Goal: Transaction & Acquisition: Register for event/course

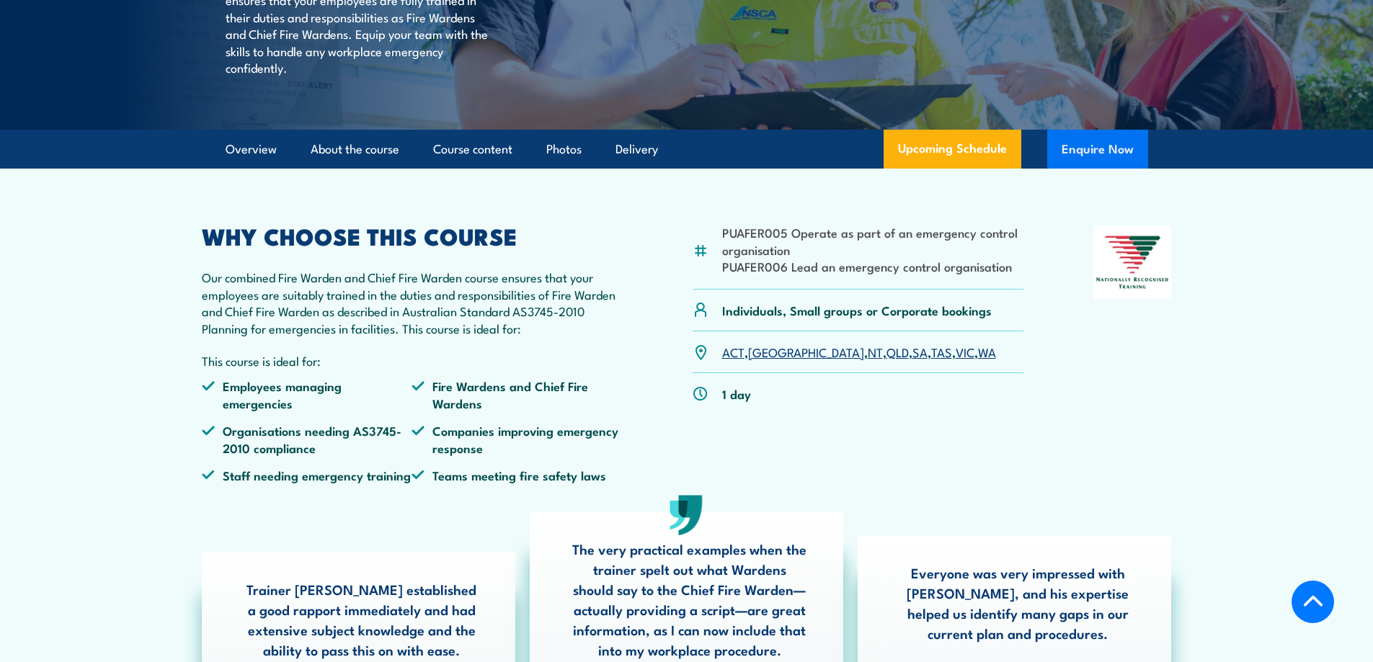
scroll to position [505, 0]
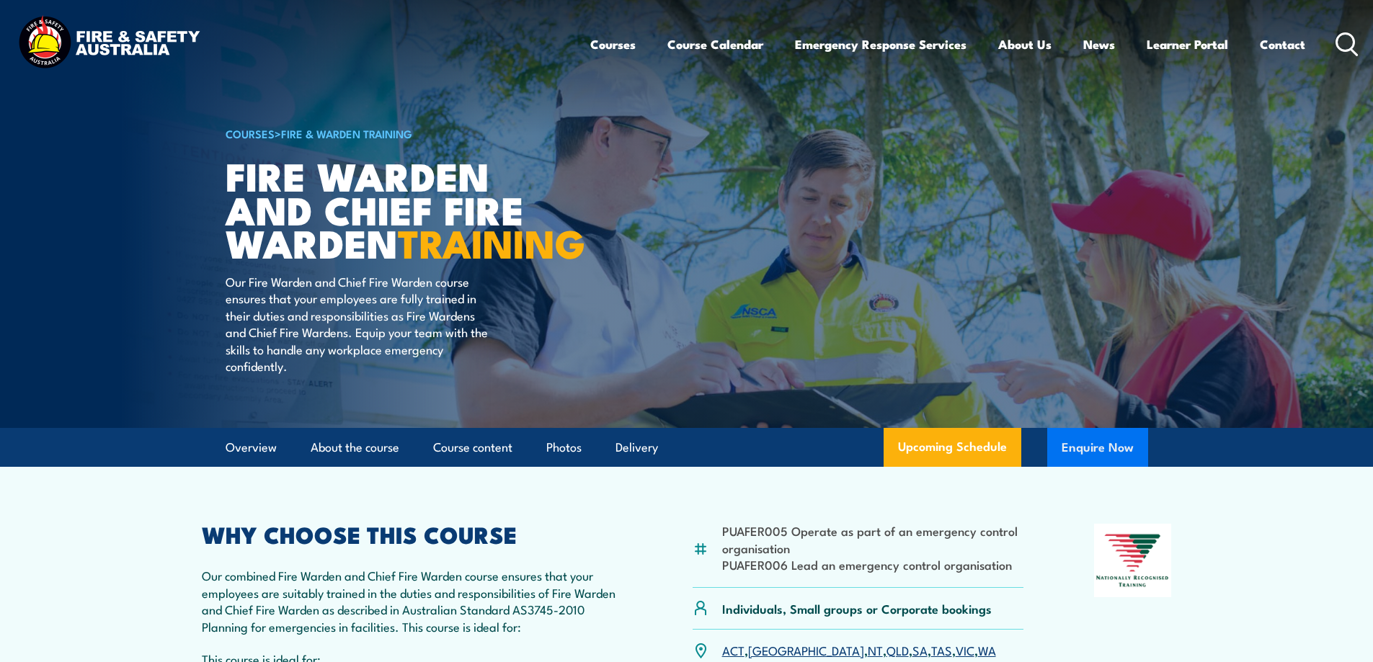
click at [1098, 464] on button "Enquire Now" at bounding box center [1097, 447] width 101 height 39
click at [1094, 467] on button "Enquire Now" at bounding box center [1097, 447] width 101 height 39
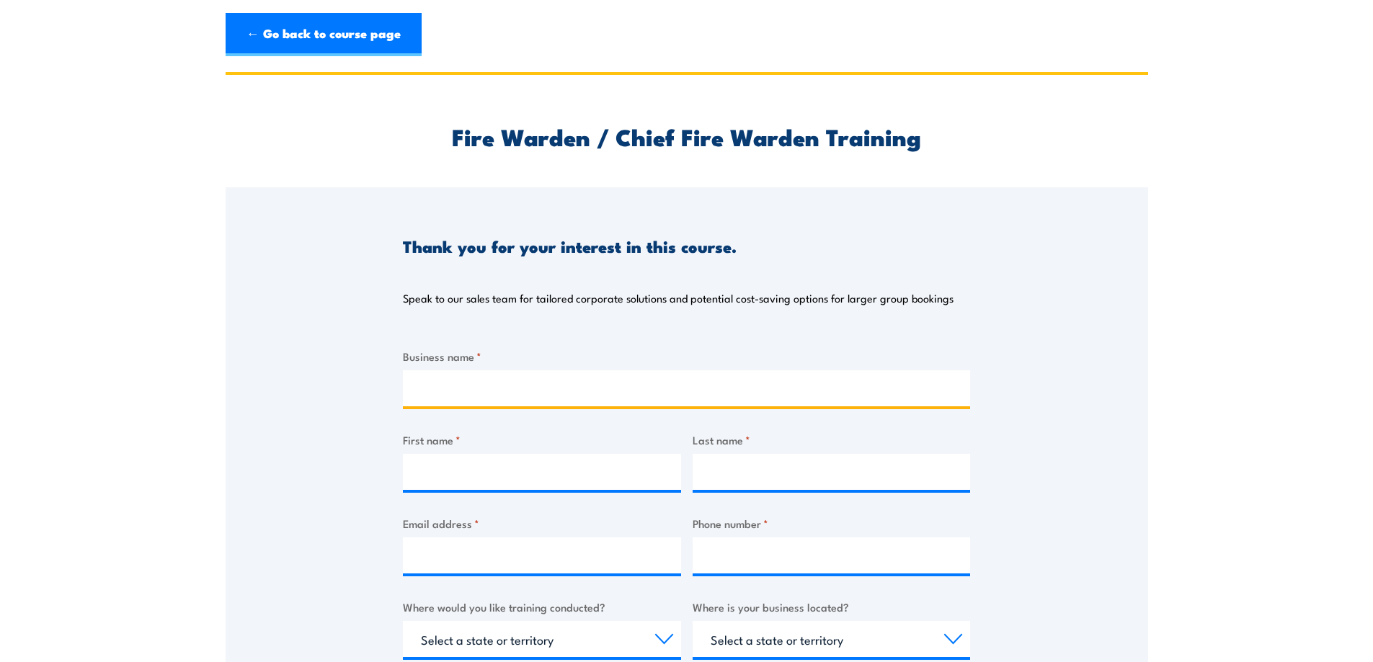
click at [481, 387] on input "Business name *" at bounding box center [686, 388] width 567 height 36
type input "Orora"
type input "Breanne"
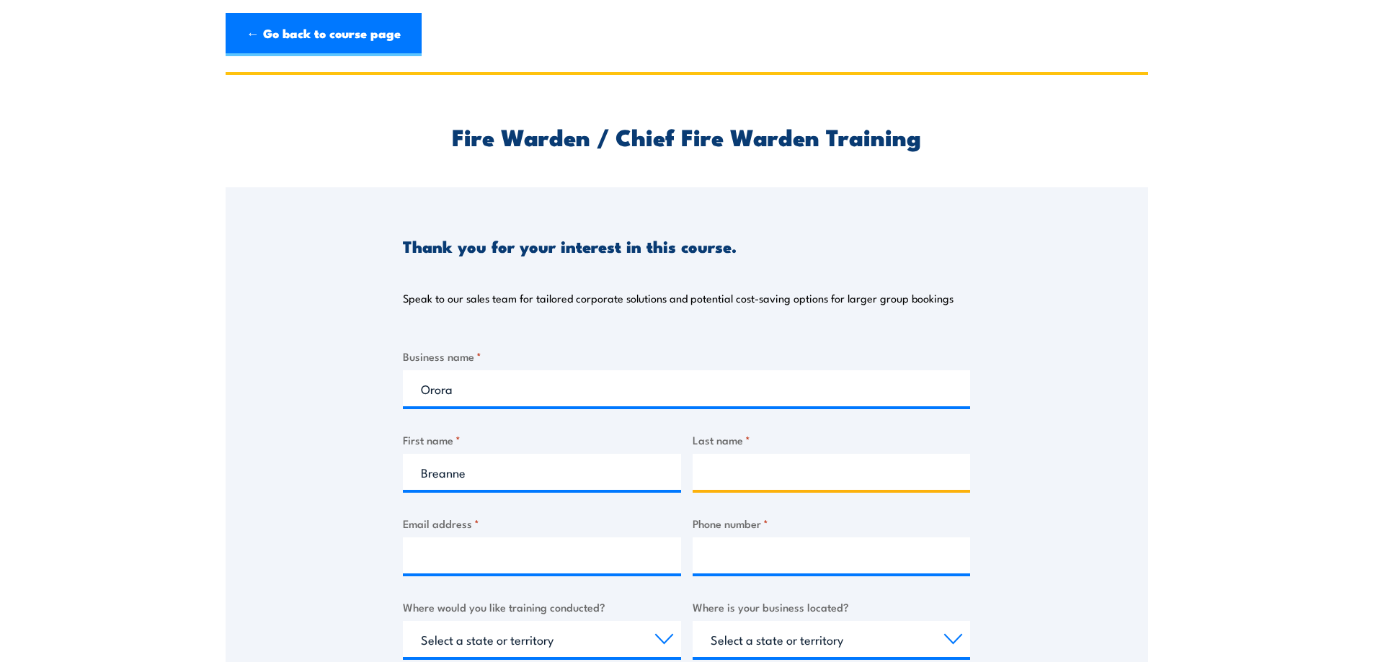
type input "Pope"
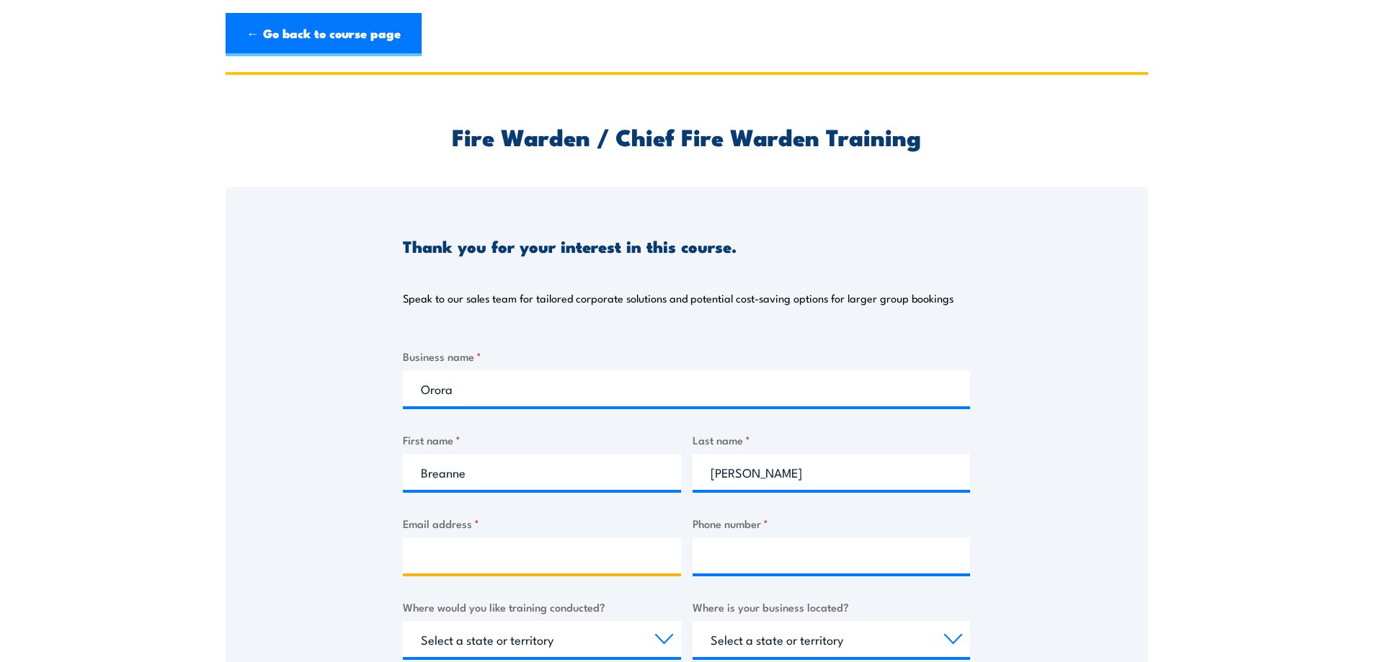
type input "breanne.pope@ororagroup.com"
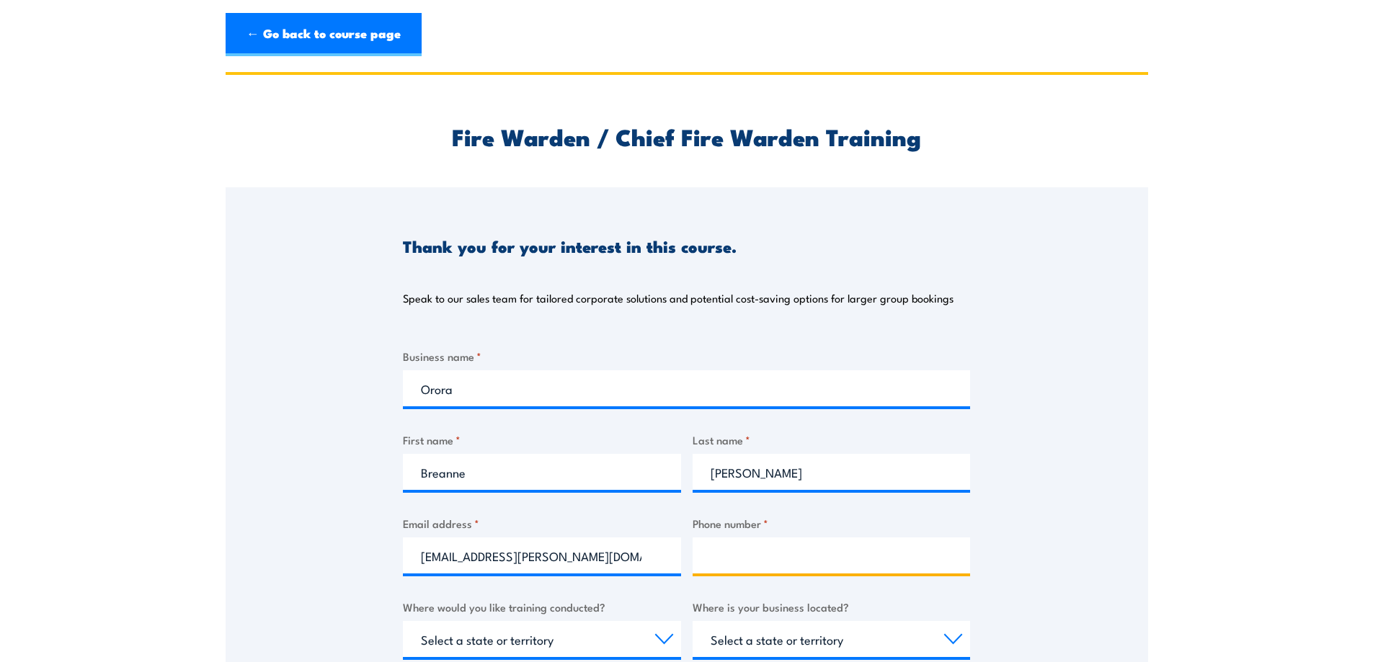
type input "0449298815"
select select "SA"
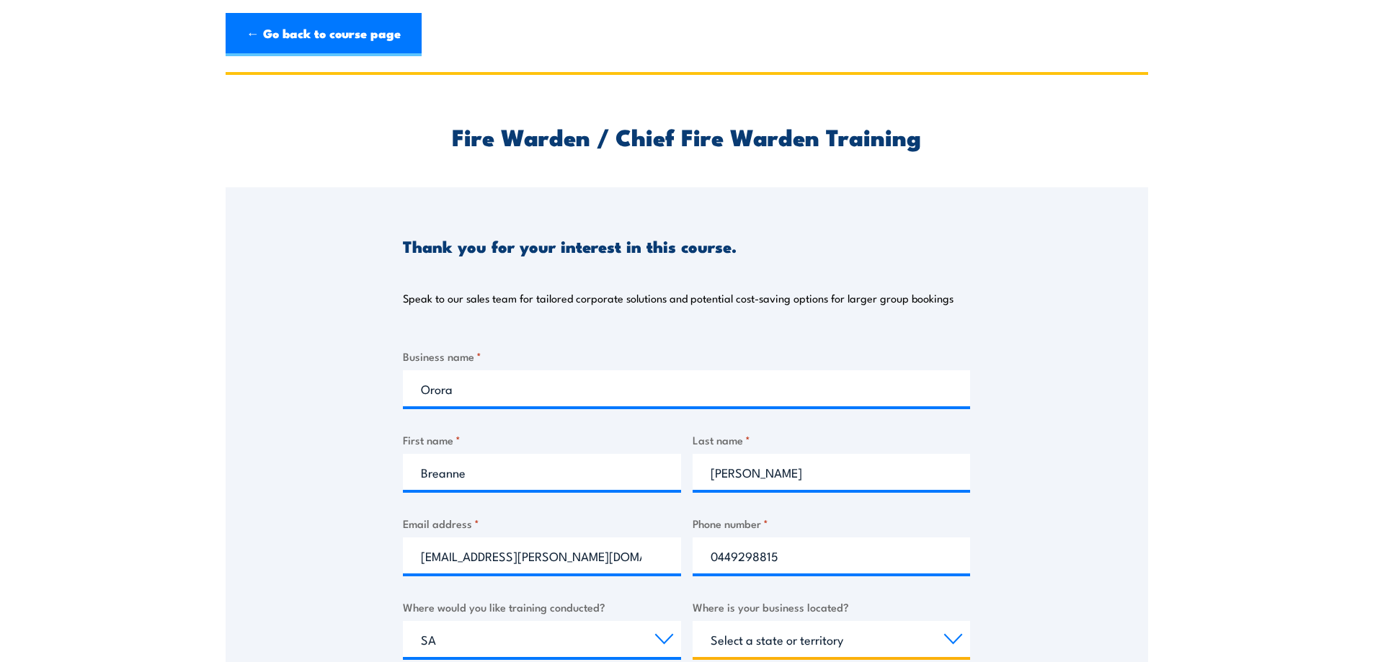
select select "SA"
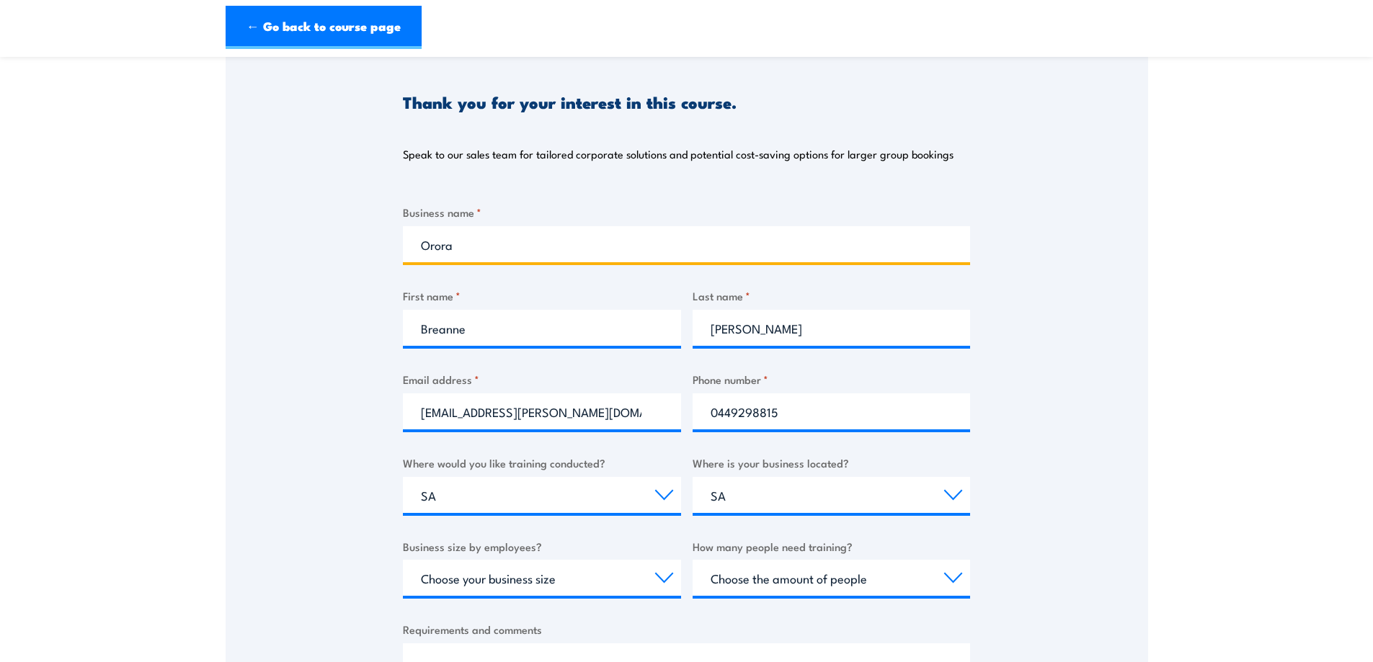
scroll to position [216, 0]
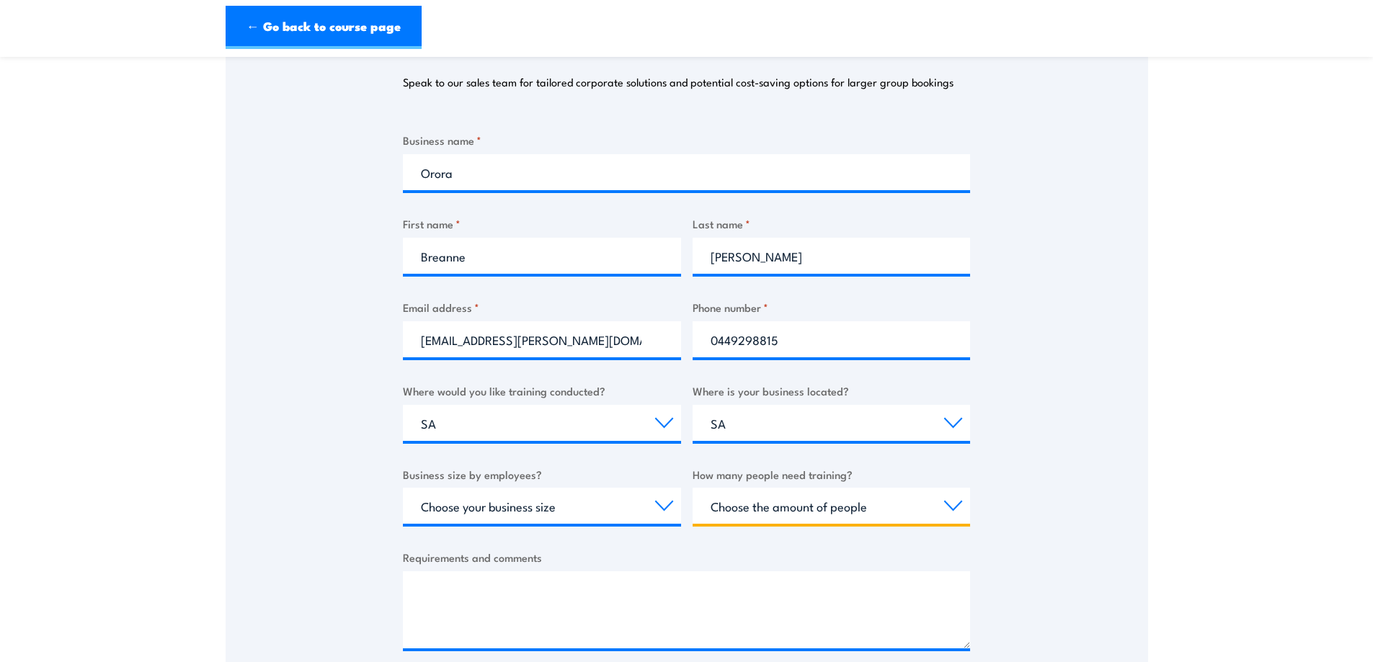
click at [755, 503] on select "Choose the amount of people 1 to 4 5 to 19 20+" at bounding box center [832, 506] width 278 height 36
select select "5 to 19"
click at [693, 488] on select "Choose the amount of people 1 to 4 5 to 19 20+" at bounding box center [832, 506] width 278 height 36
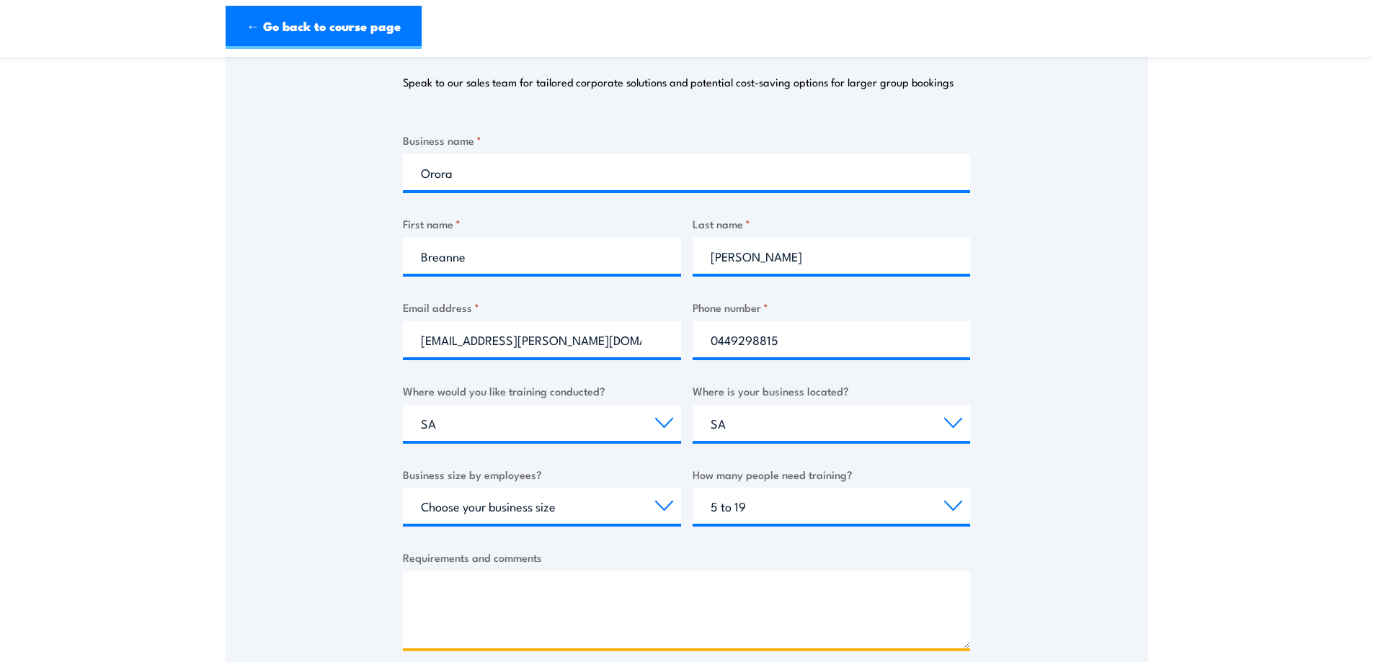
click at [562, 595] on textarea "Requirements and comments" at bounding box center [686, 610] width 567 height 77
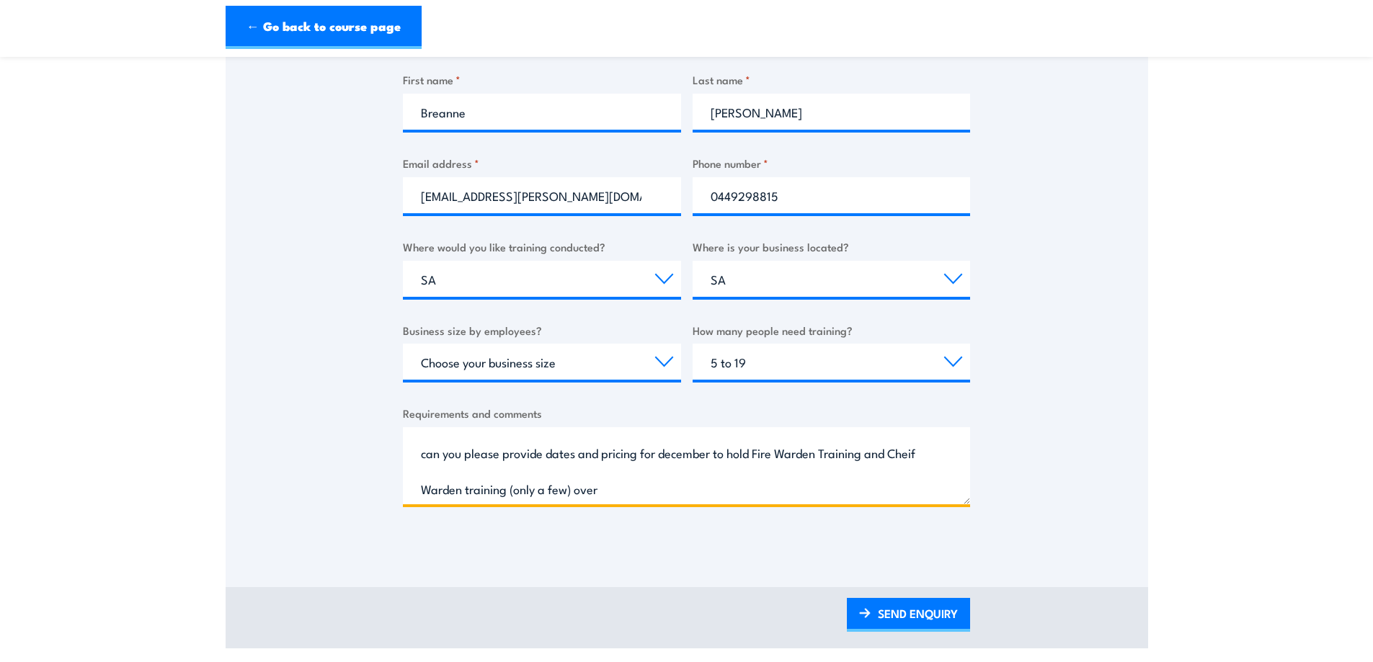
scroll to position [31, 0]
click at [753, 492] on textarea "Good Morning, can you please provide dates and pricing for december to hold Fir…" at bounding box center [686, 465] width 567 height 77
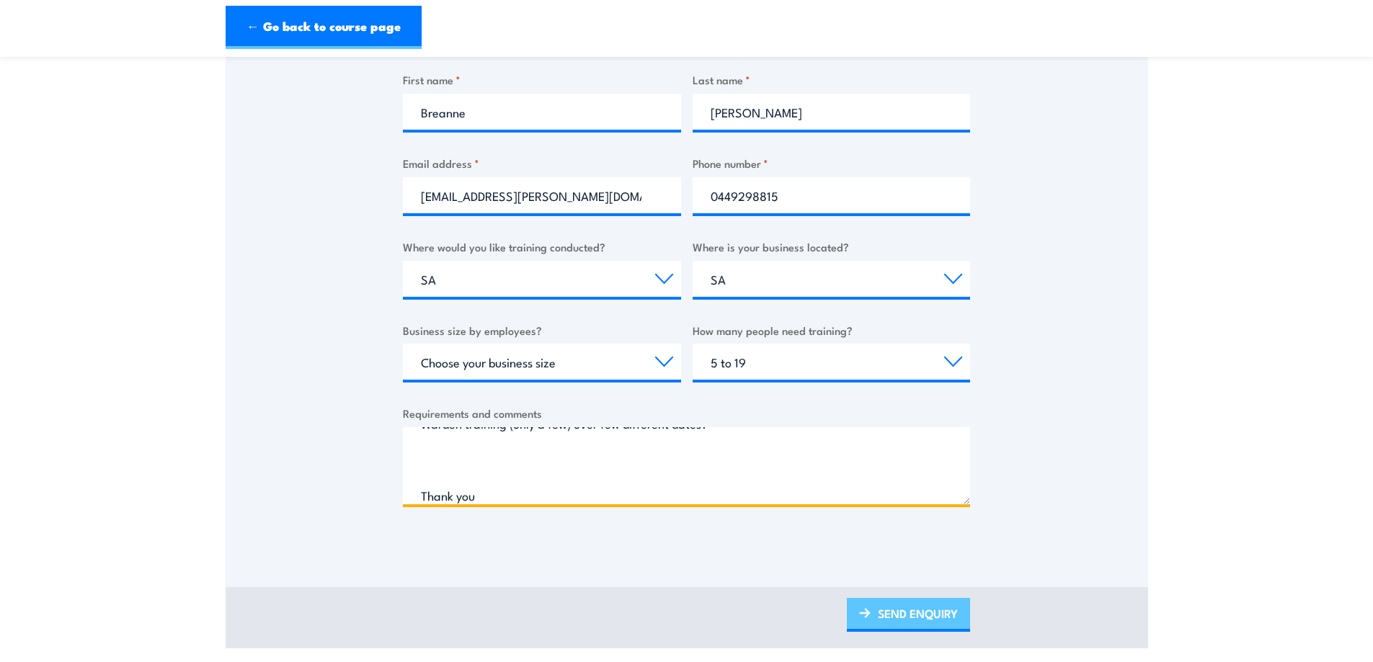
type textarea "Good Morning, can you please provide dates and pricing for december to hold Fir…"
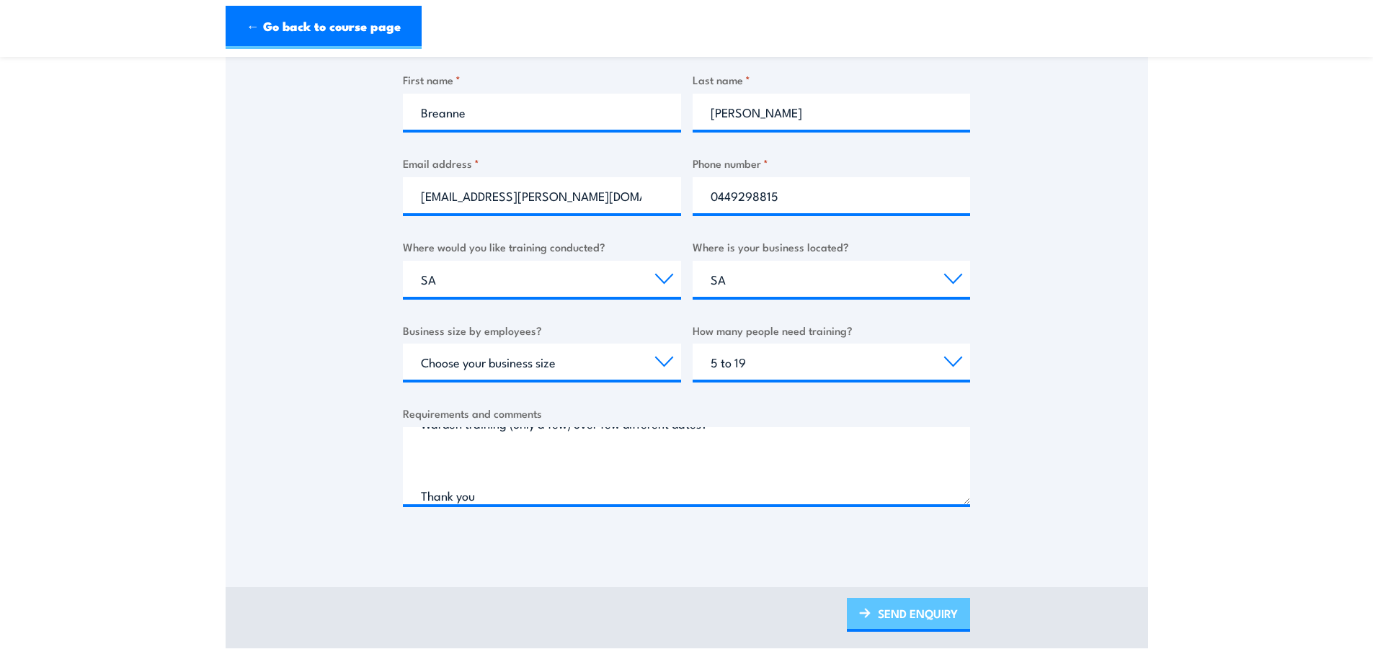
click at [910, 628] on link "SEND ENQUIRY" at bounding box center [908, 615] width 123 height 34
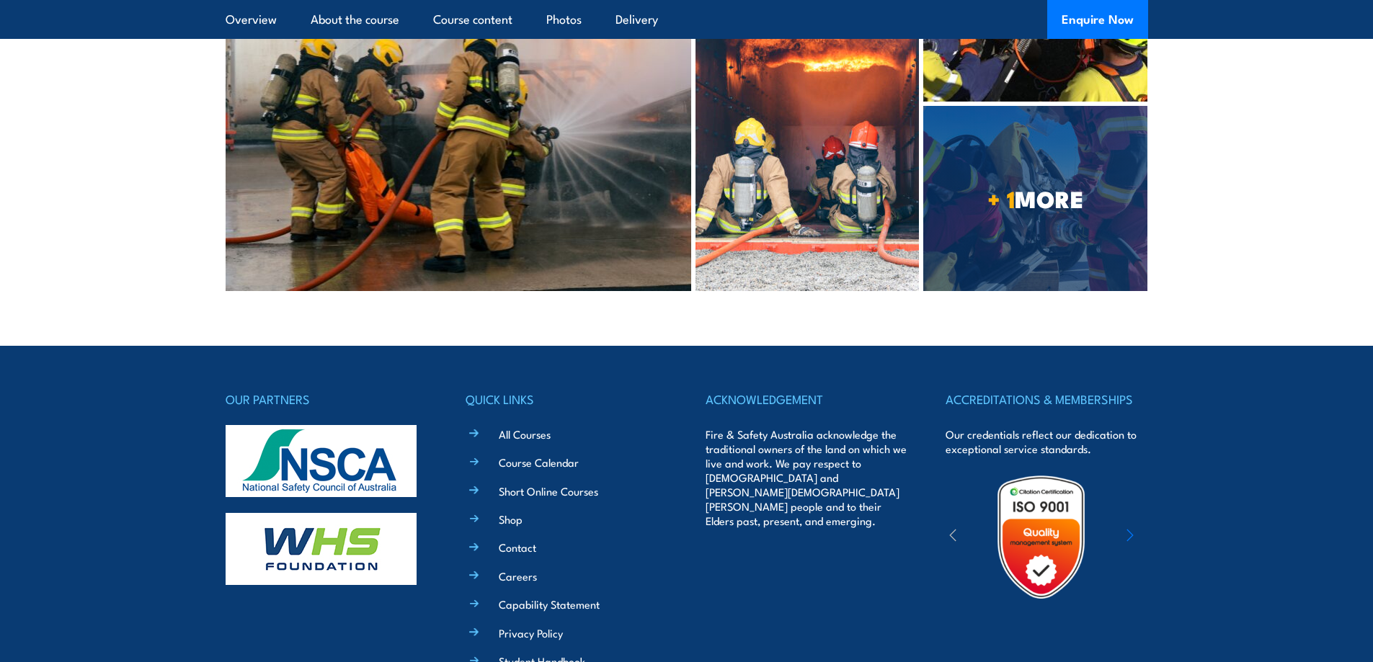
scroll to position [4817, 0]
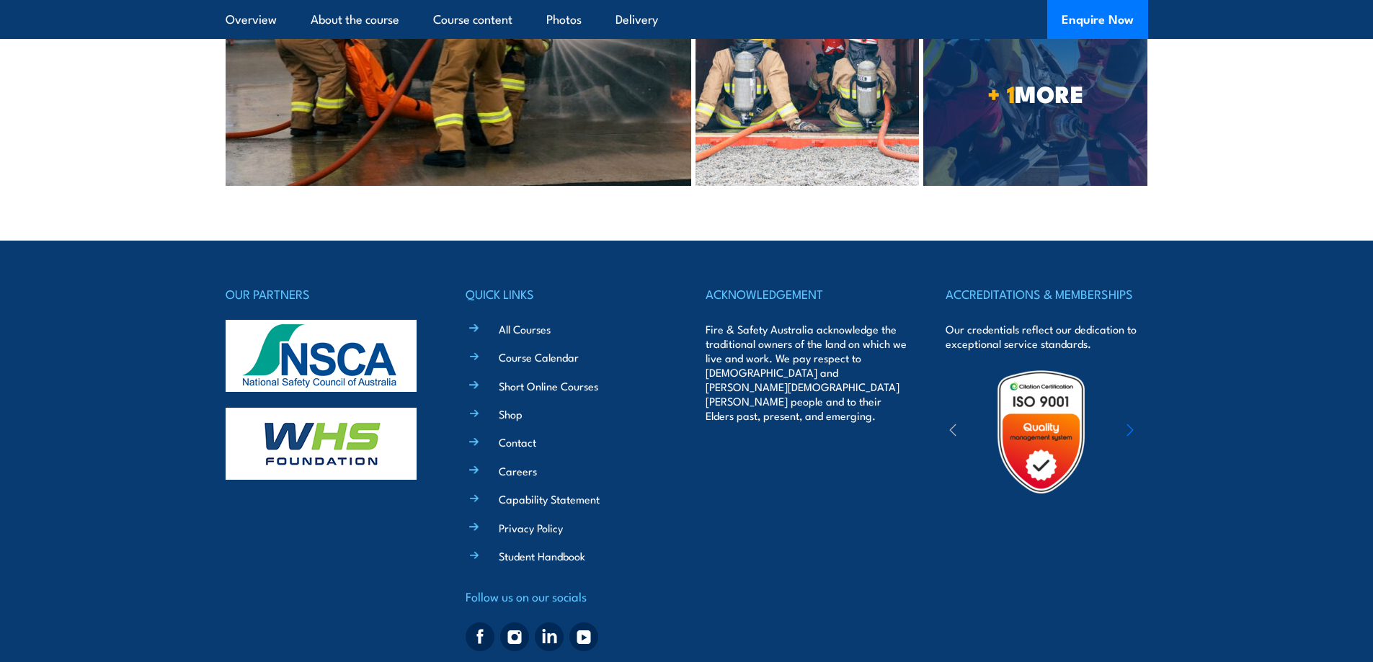
click at [487, 433] on li "Contact" at bounding box center [577, 441] width 181 height 17
click at [468, 404] on div "QUICK LINKS All Courses Course Calendar Short Online Courses Shop Contact Caree…" at bounding box center [567, 470] width 202 height 373
click at [487, 433] on li "Contact" at bounding box center [577, 441] width 181 height 17
click at [514, 435] on link "Contact" at bounding box center [517, 442] width 37 height 15
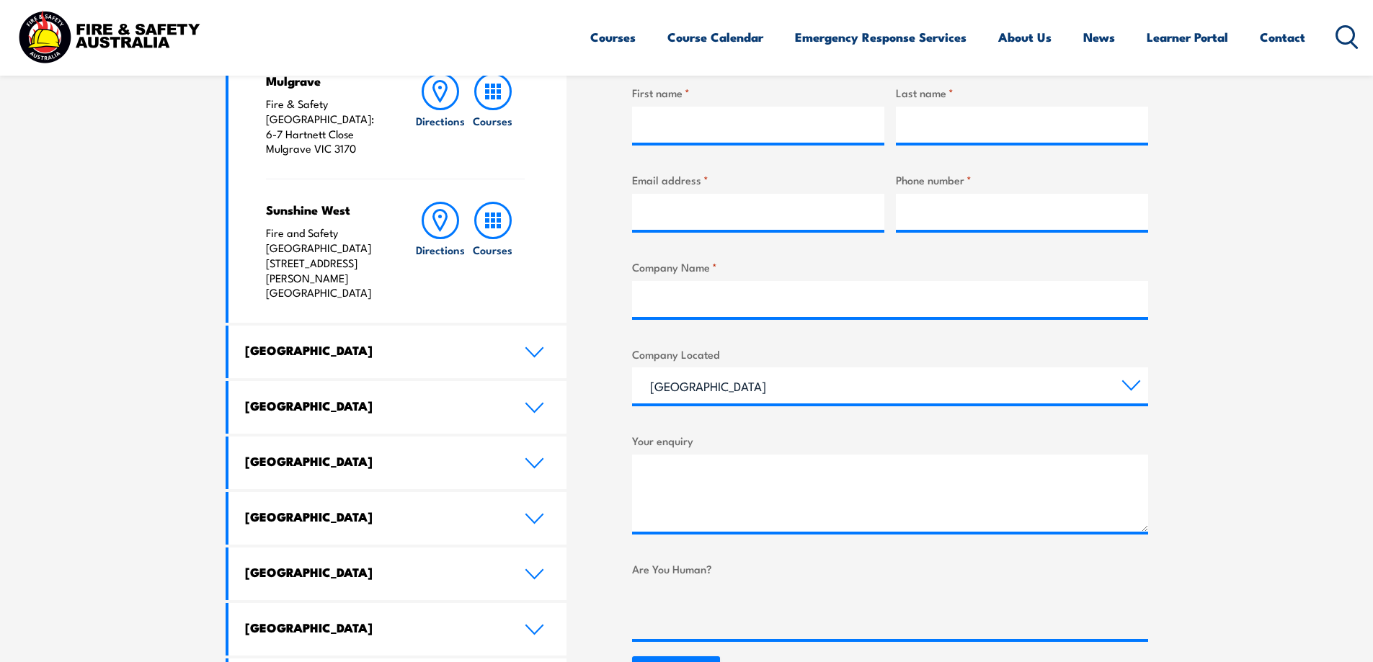
scroll to position [505, 0]
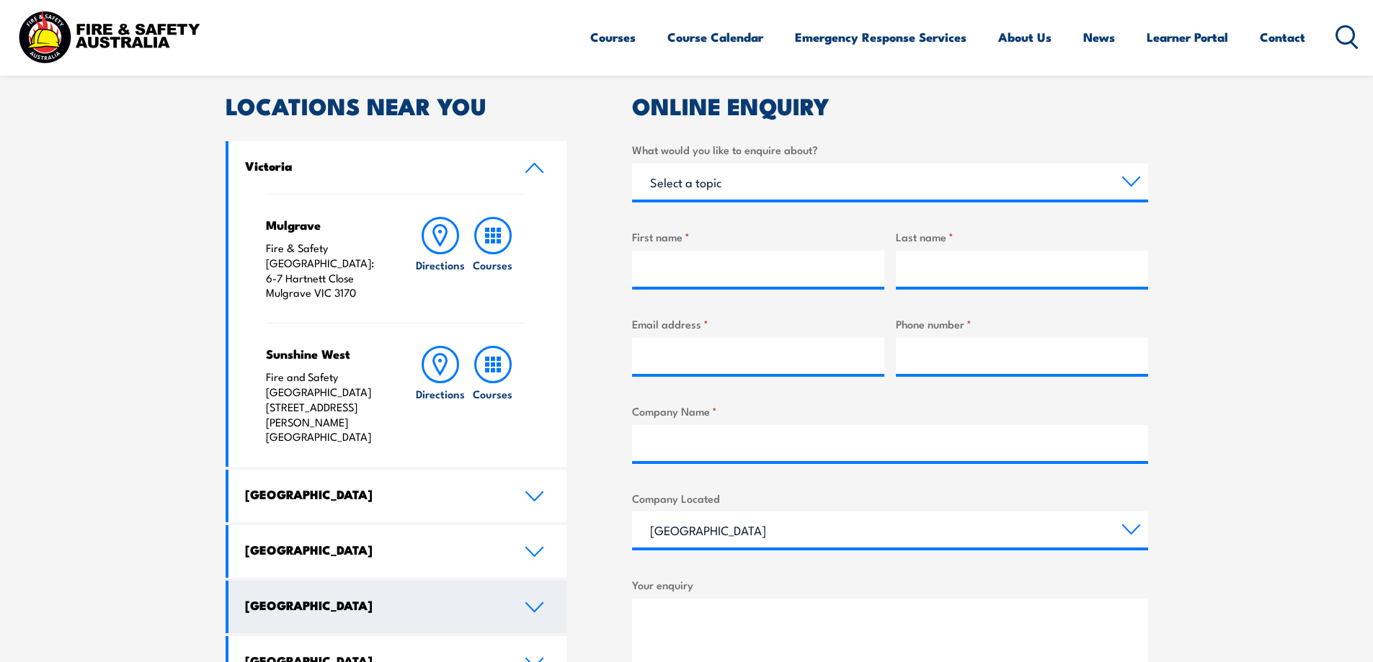
click at [499, 581] on link "Western Australia" at bounding box center [397, 607] width 339 height 53
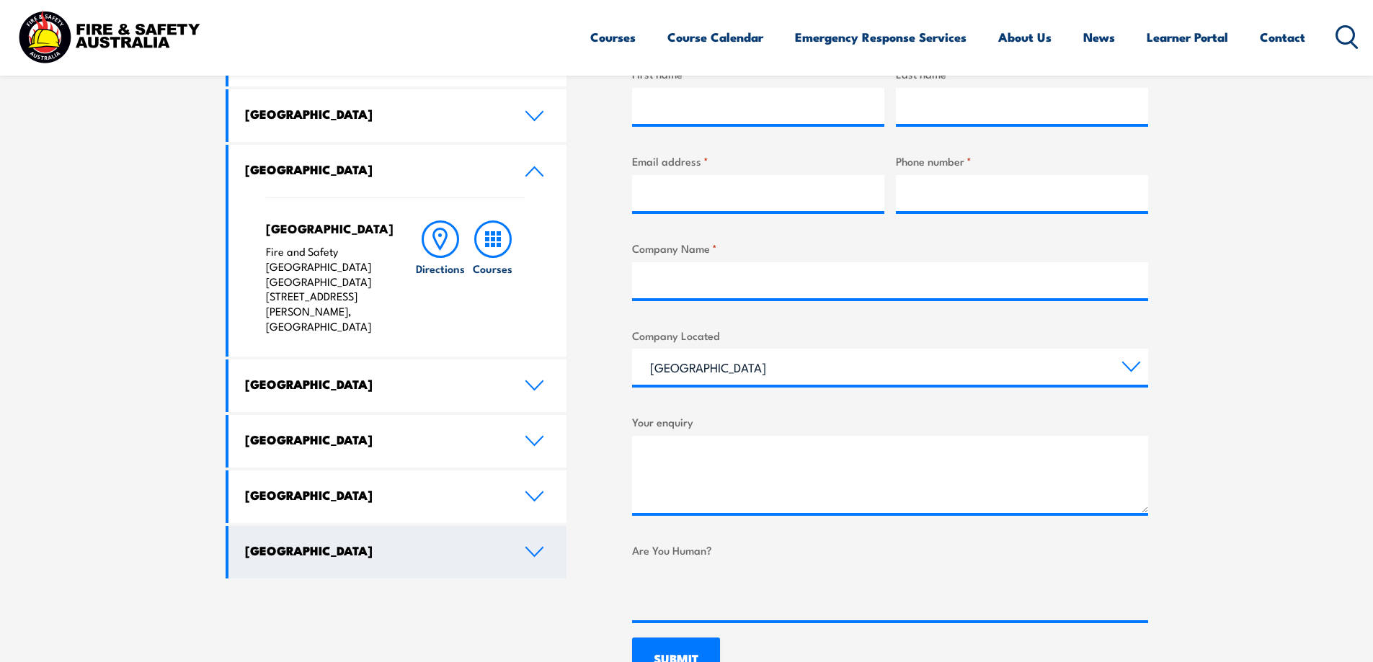
scroll to position [649, 0]
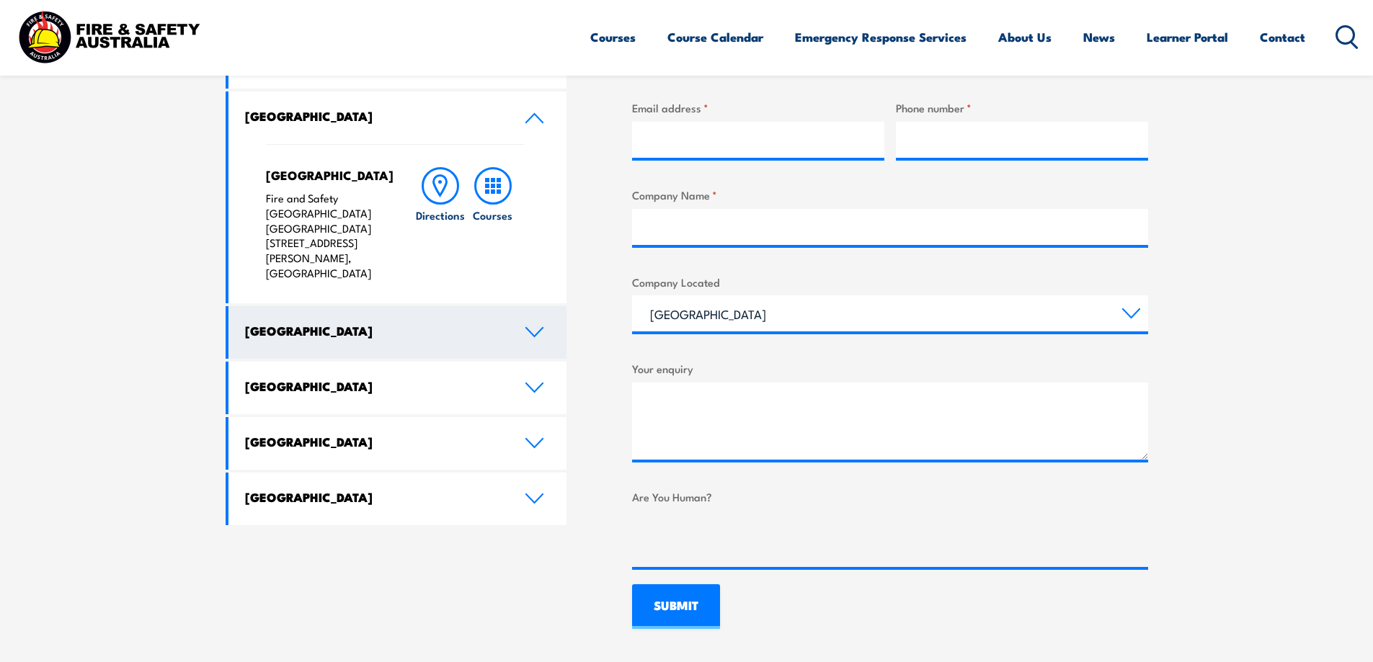
click at [490, 313] on link "South Australia" at bounding box center [397, 332] width 339 height 53
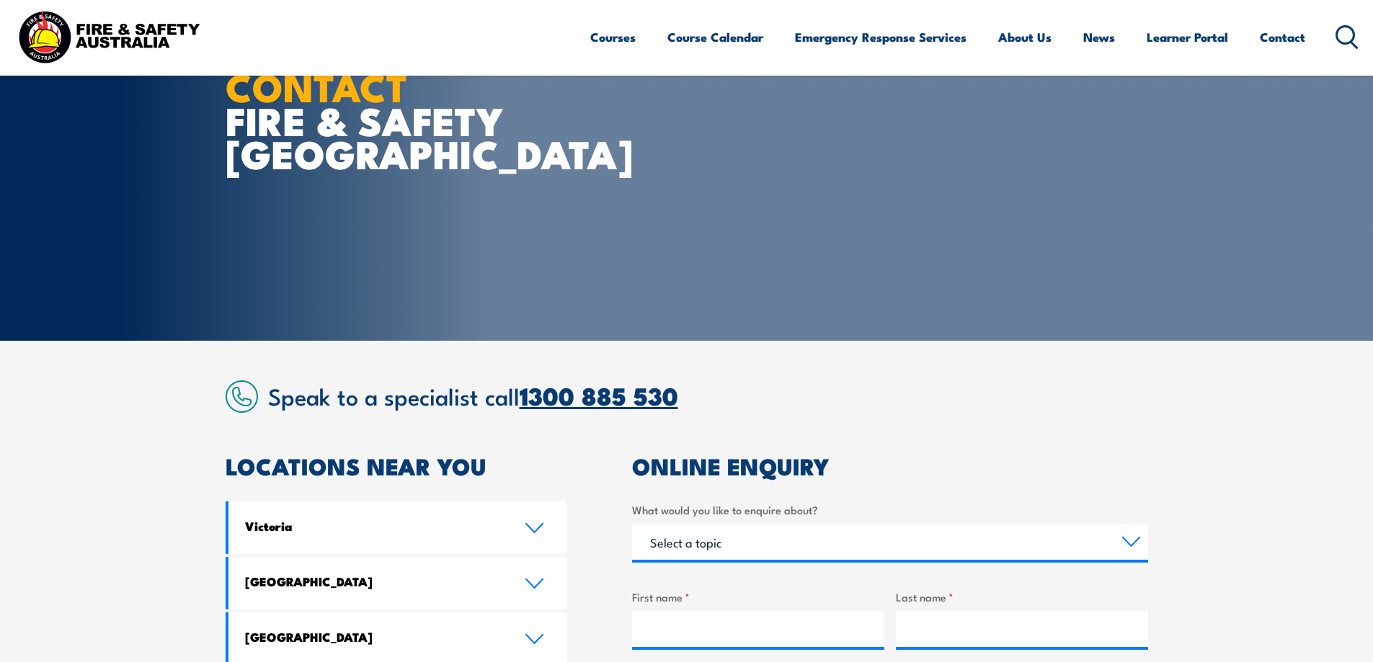
scroll to position [71, 0]
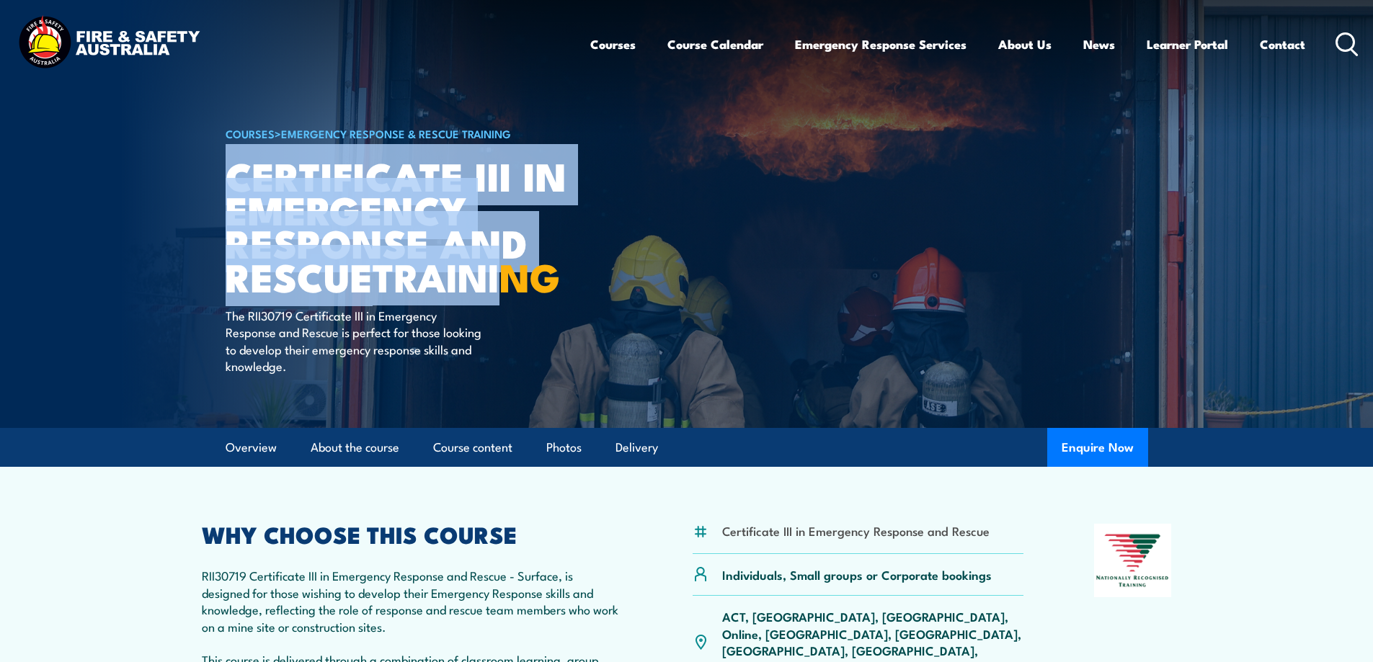
drag, startPoint x: 230, startPoint y: 201, endPoint x: 559, endPoint y: 282, distance: 338.4
click at [515, 259] on h1 "Certificate III in Emergency Response and Rescue TRAINING" at bounding box center [404, 226] width 356 height 135
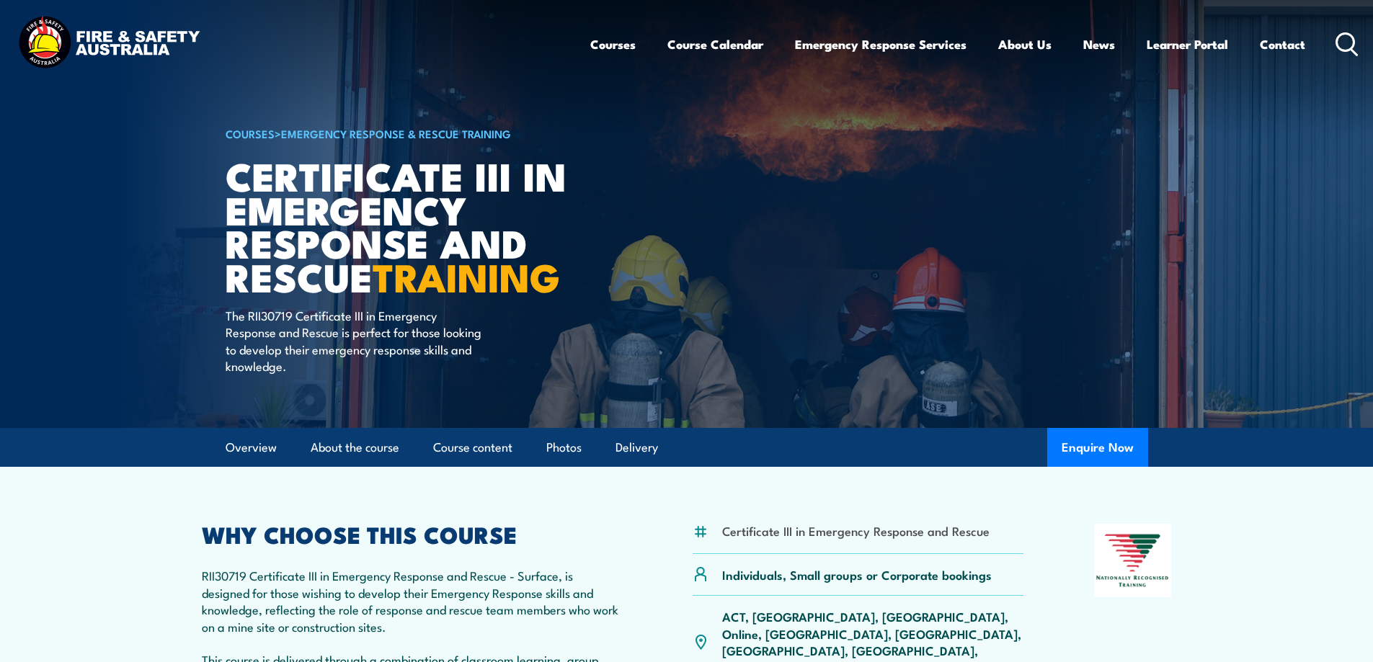
click at [580, 287] on h1 "Certificate III in Emergency Response and Rescue TRAINING" at bounding box center [404, 226] width 356 height 135
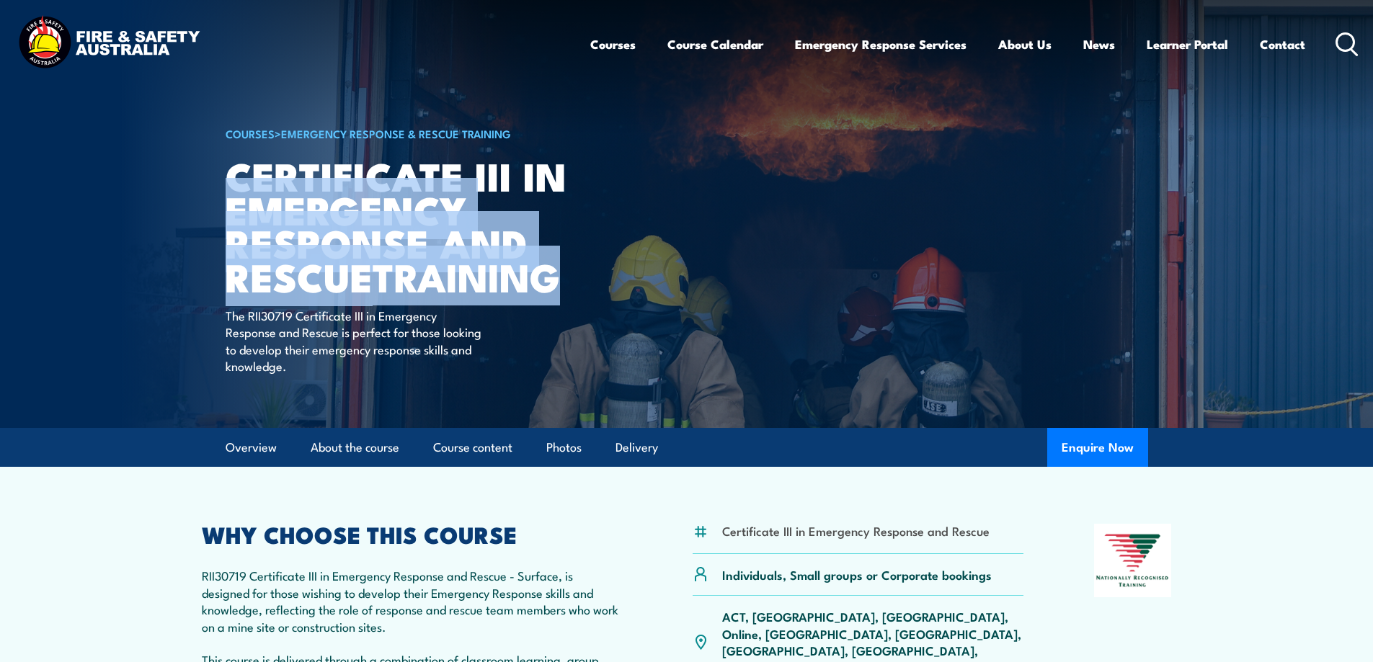
drag, startPoint x: 580, startPoint y: 281, endPoint x: 231, endPoint y: 228, distance: 353.6
click at [231, 228] on h1 "Certificate III in Emergency Response and Rescue TRAINING" at bounding box center [404, 226] width 356 height 135
copy h1 "Emergency Response and Rescue TRAINING"
